Goal: Task Accomplishment & Management: Use online tool/utility

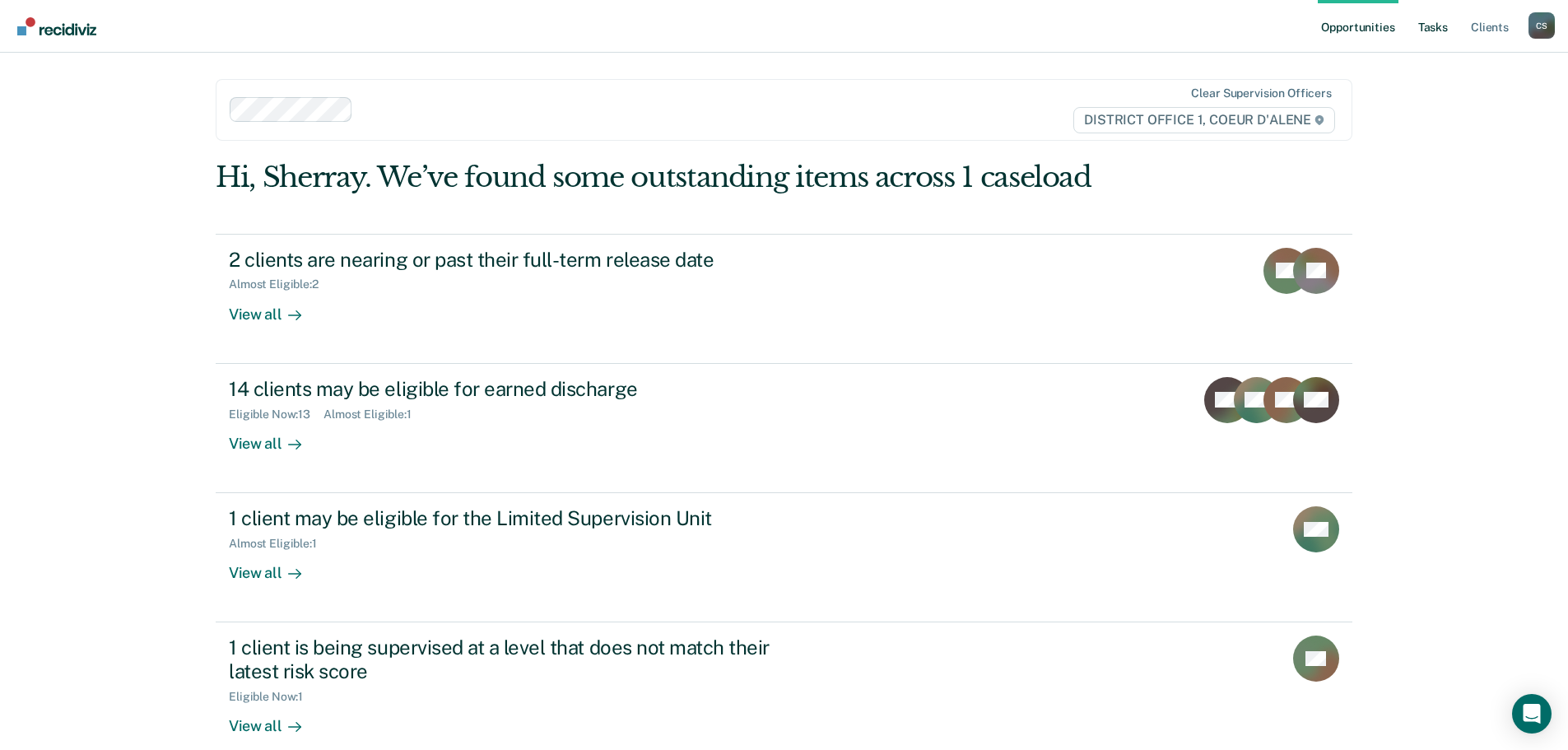
click at [1428, 28] on link "Tasks" at bounding box center [1433, 26] width 36 height 53
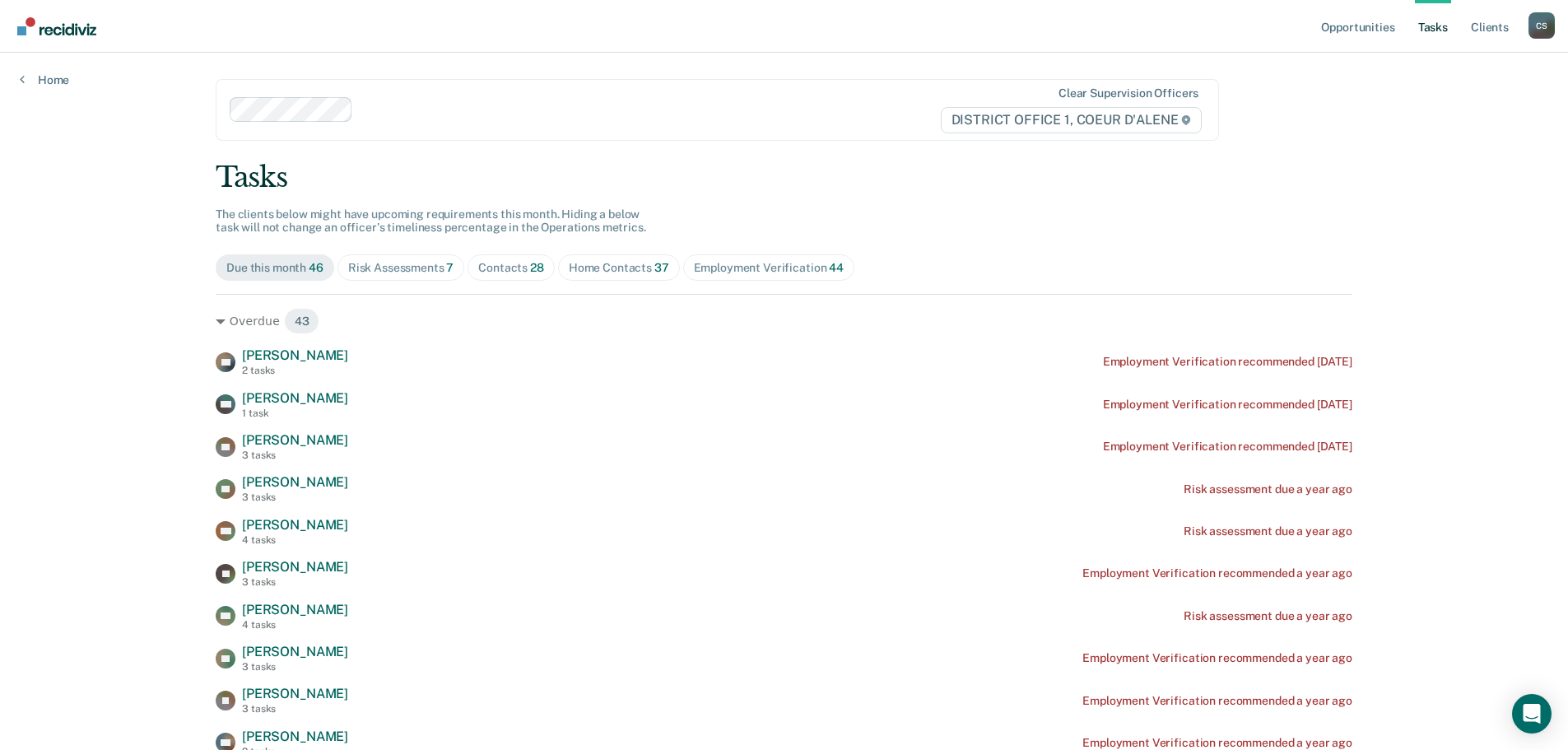
click at [507, 269] on div "Contacts 28" at bounding box center [510, 267] width 66 height 14
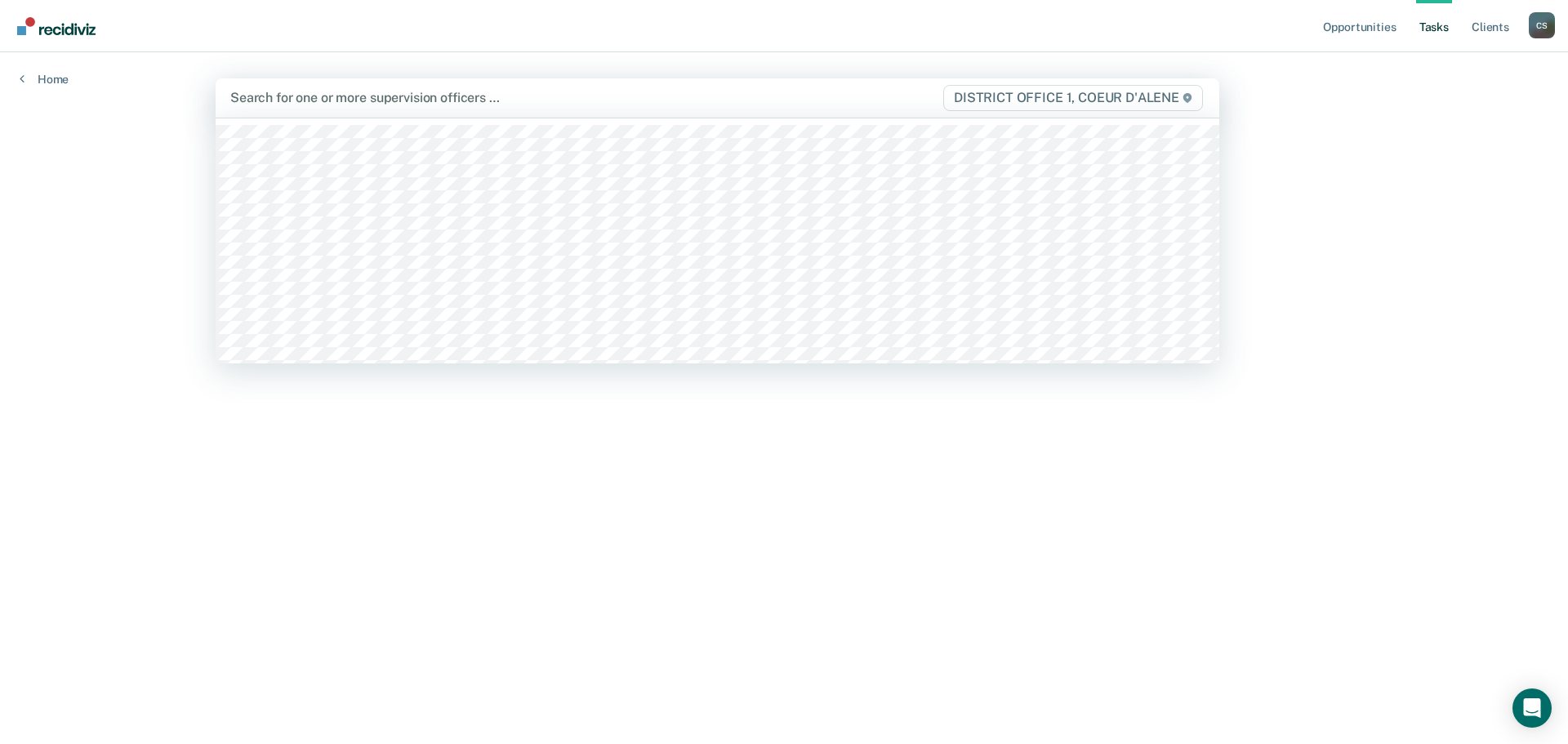
click at [457, 101] on div at bounding box center [571, 97] width 681 height 19
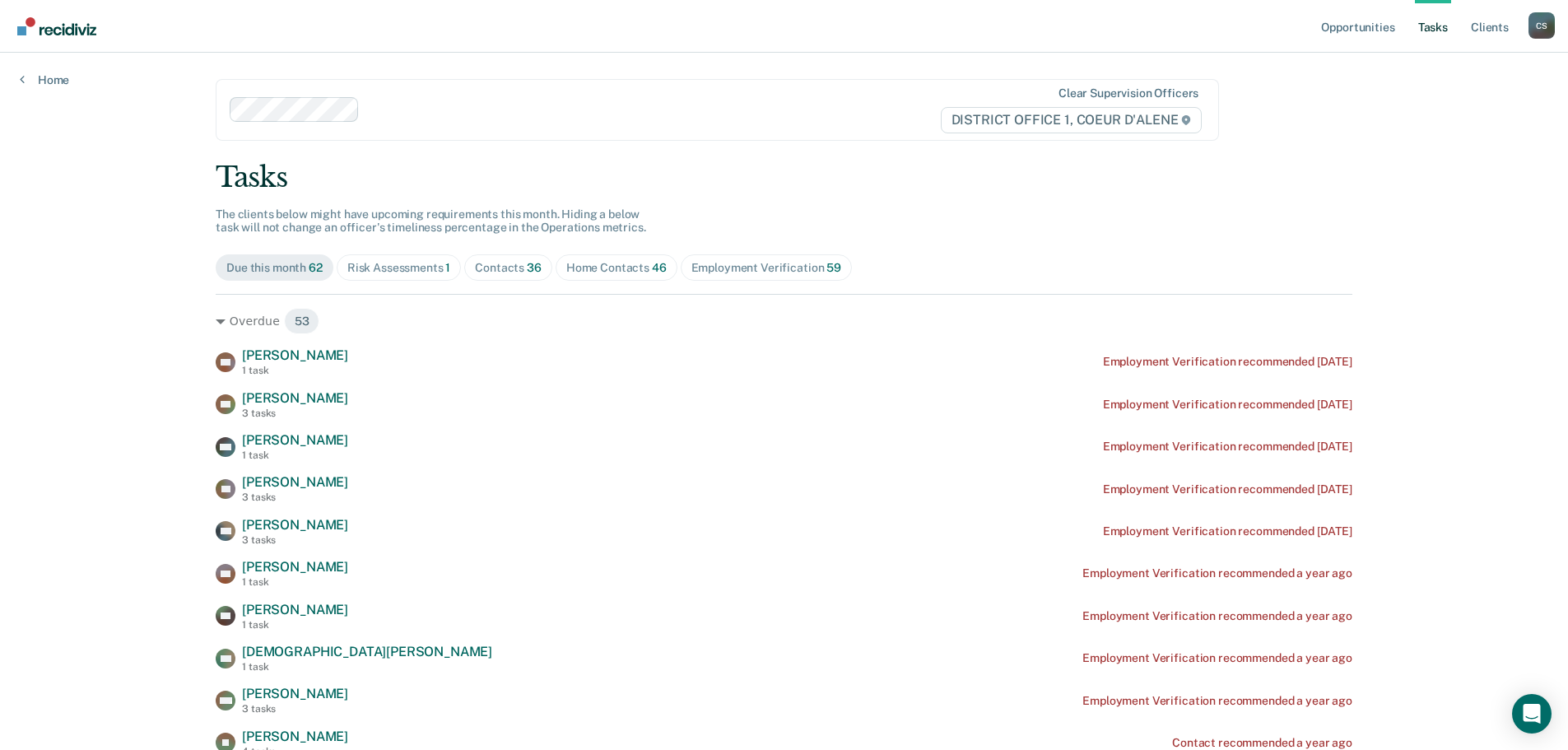
click at [505, 272] on div "Contacts 36" at bounding box center [508, 267] width 67 height 14
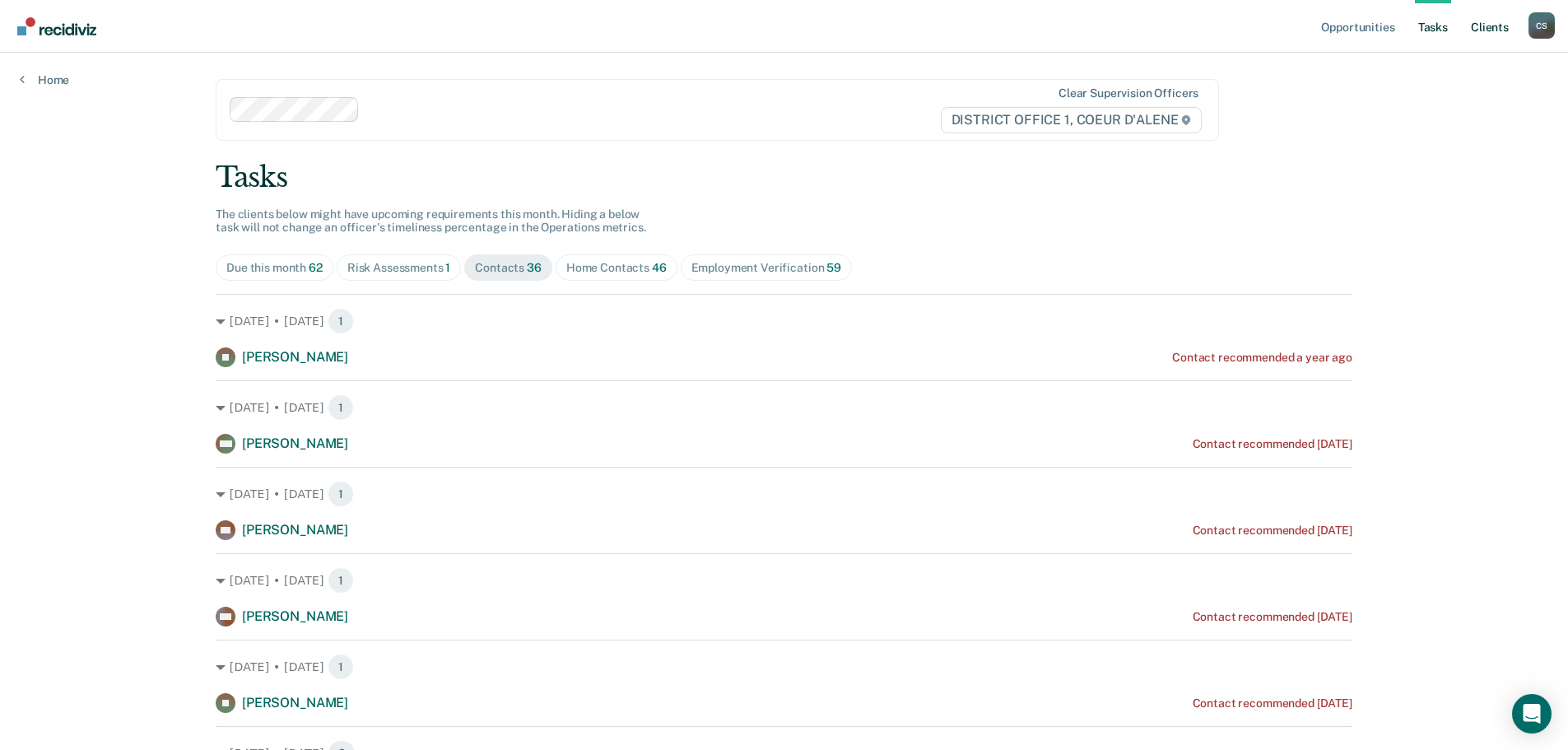
click at [1485, 33] on link "Client s" at bounding box center [1489, 26] width 44 height 53
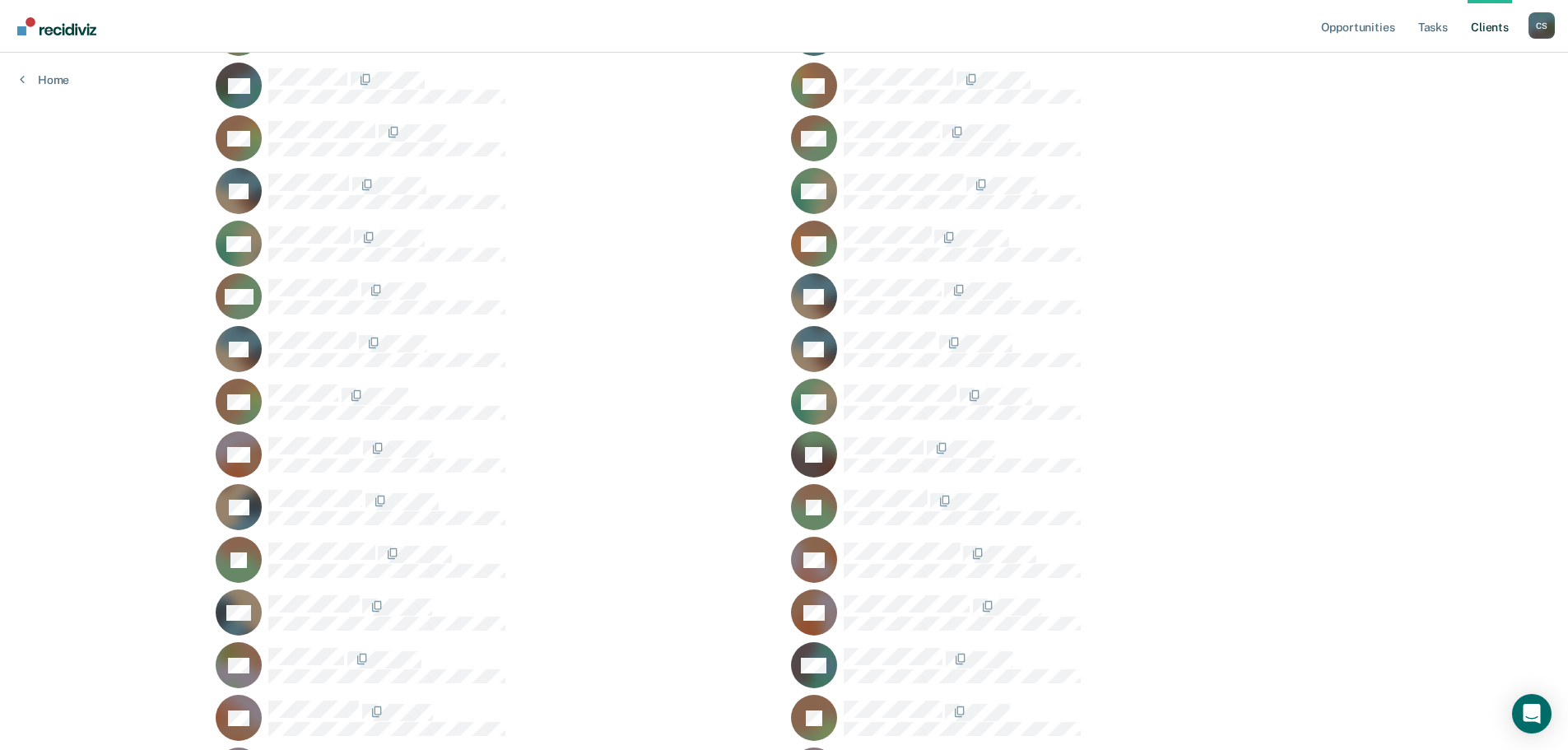
scroll to position [1249, 0]
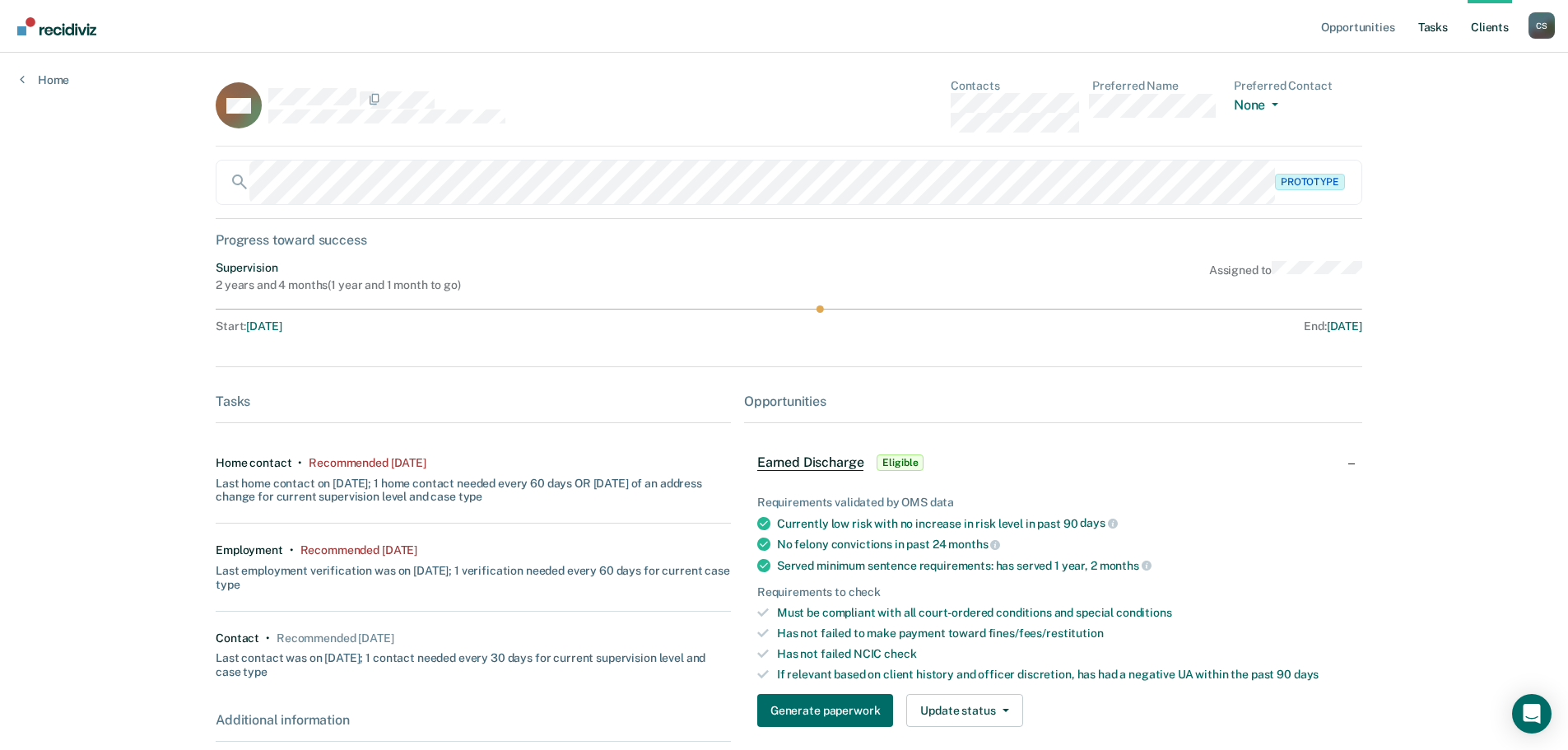
click at [1447, 23] on link "Tasks" at bounding box center [1433, 26] width 36 height 53
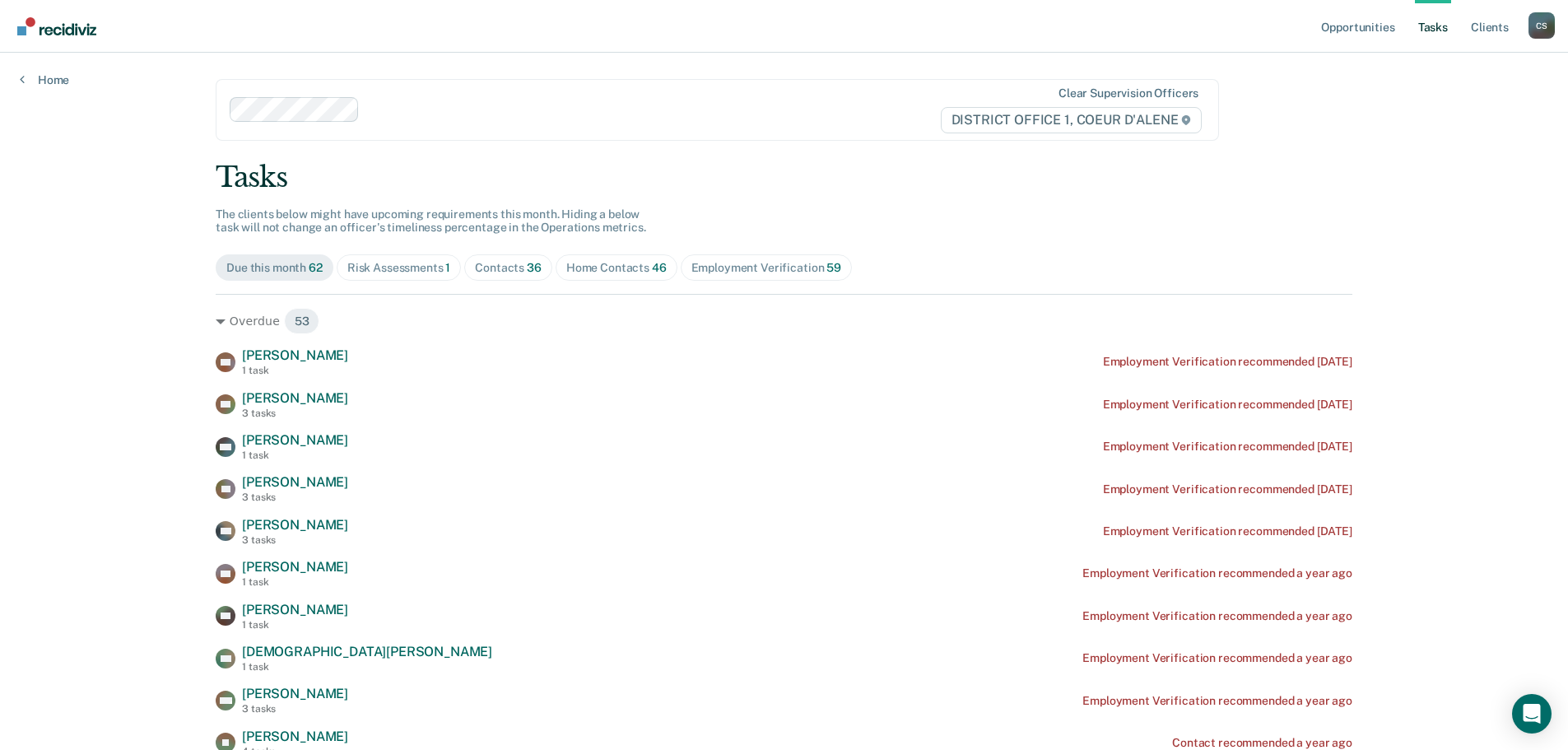
click at [812, 167] on div "Tasks" at bounding box center [784, 177] width 1137 height 33
click at [500, 91] on div "Clear supervision officers DISTRICT OFFICE 1, COEUR D'ALENE" at bounding box center [717, 110] width 1003 height 62
